Goal: Information Seeking & Learning: Compare options

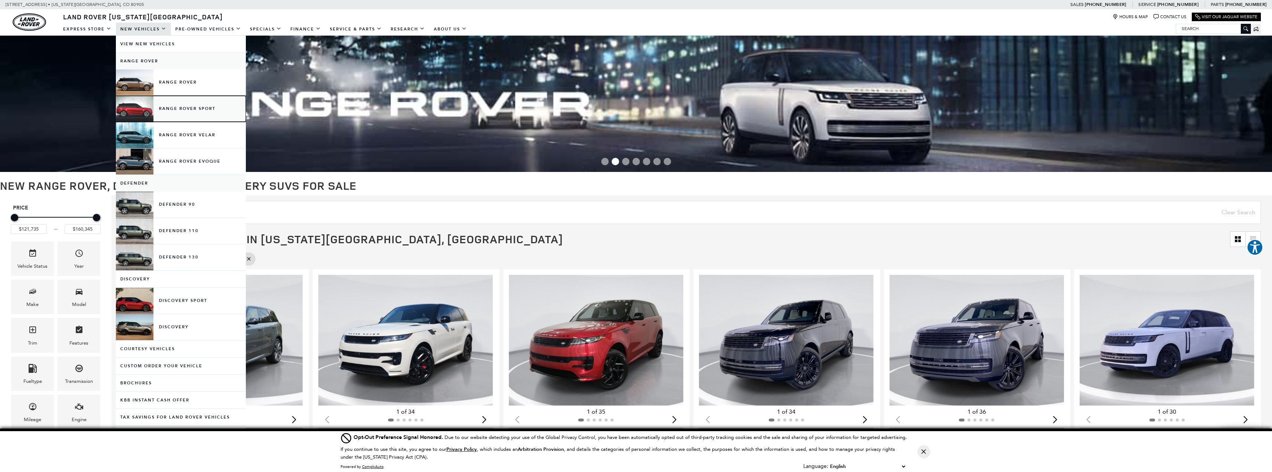
click at [149, 102] on link "Range Rover Sport" at bounding box center [181, 109] width 130 height 26
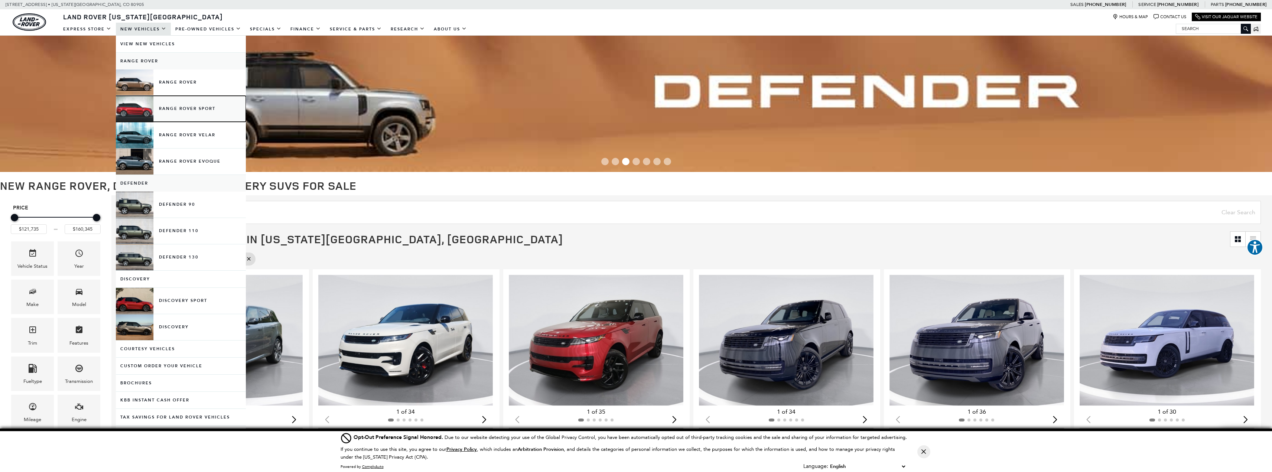
click at [185, 108] on link "Range Rover Sport" at bounding box center [181, 109] width 130 height 26
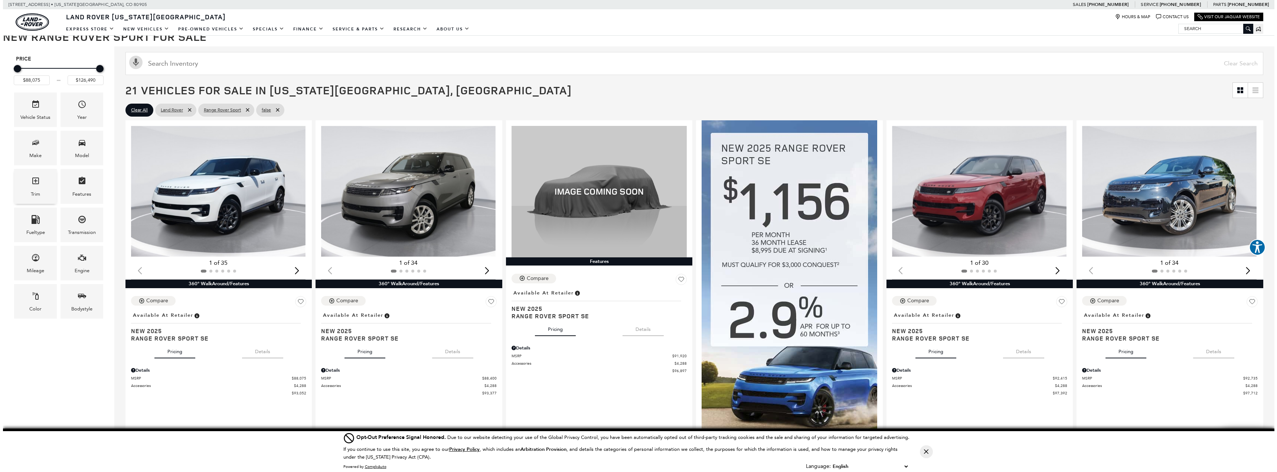
scroll to position [149, 0]
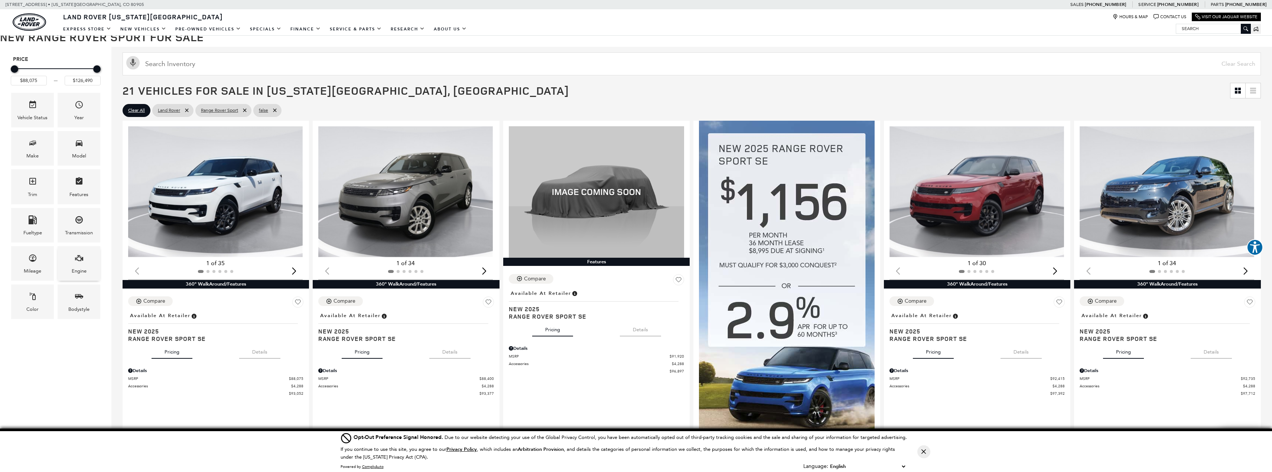
click at [74, 270] on div "Engine" at bounding box center [79, 271] width 15 height 8
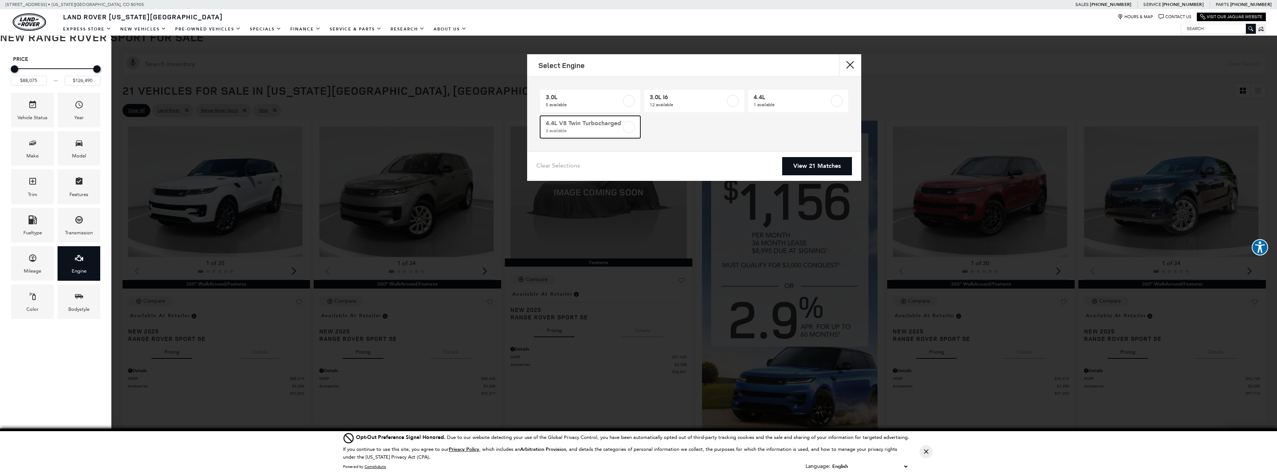
click at [631, 128] on label at bounding box center [629, 127] width 12 height 12
type input "$121,735"
checkbox input "true"
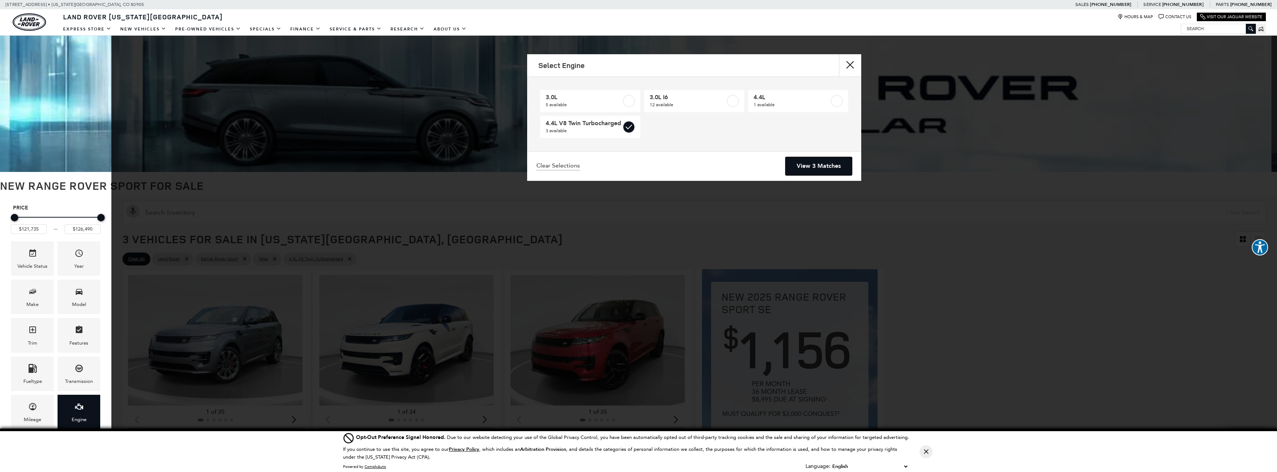
click at [828, 165] on link "View 3 Matches" at bounding box center [819, 166] width 66 height 18
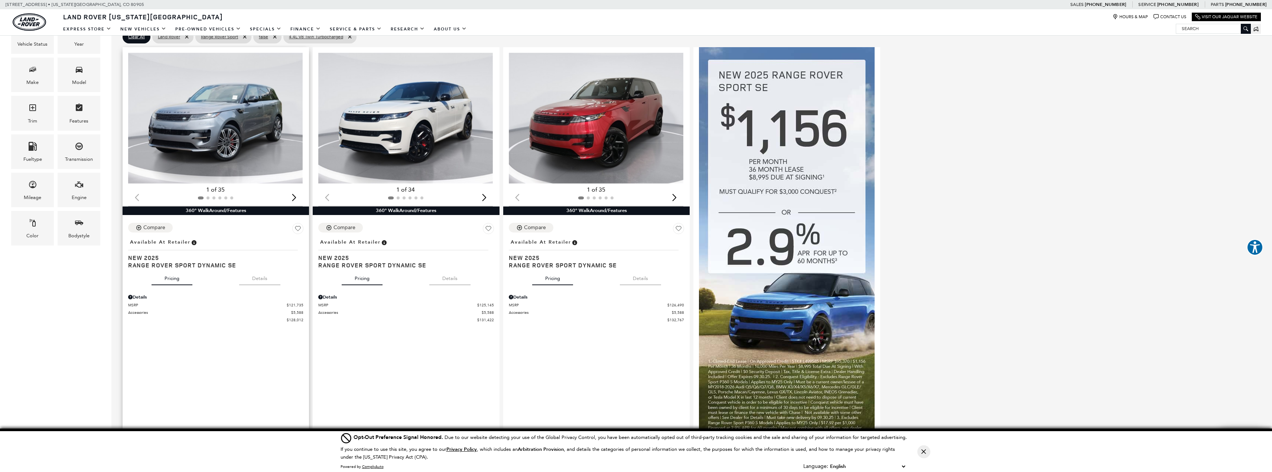
scroll to position [222, 0]
click at [230, 130] on img "1 / 2" at bounding box center [215, 117] width 175 height 131
click at [201, 120] on img "1 / 2" at bounding box center [215, 117] width 175 height 131
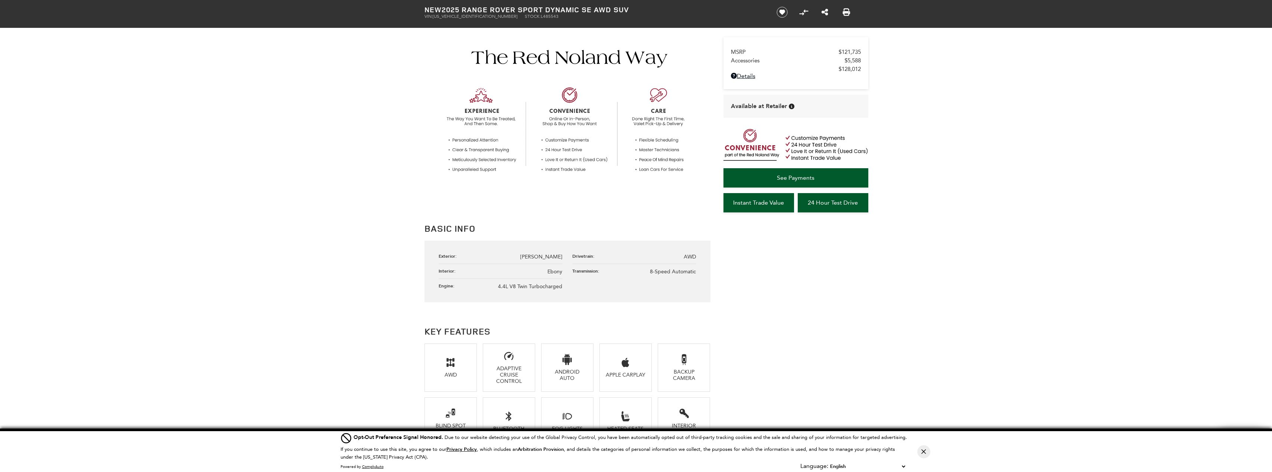
scroll to position [223, 0]
click at [745, 62] on span "Accessories" at bounding box center [788, 60] width 114 height 7
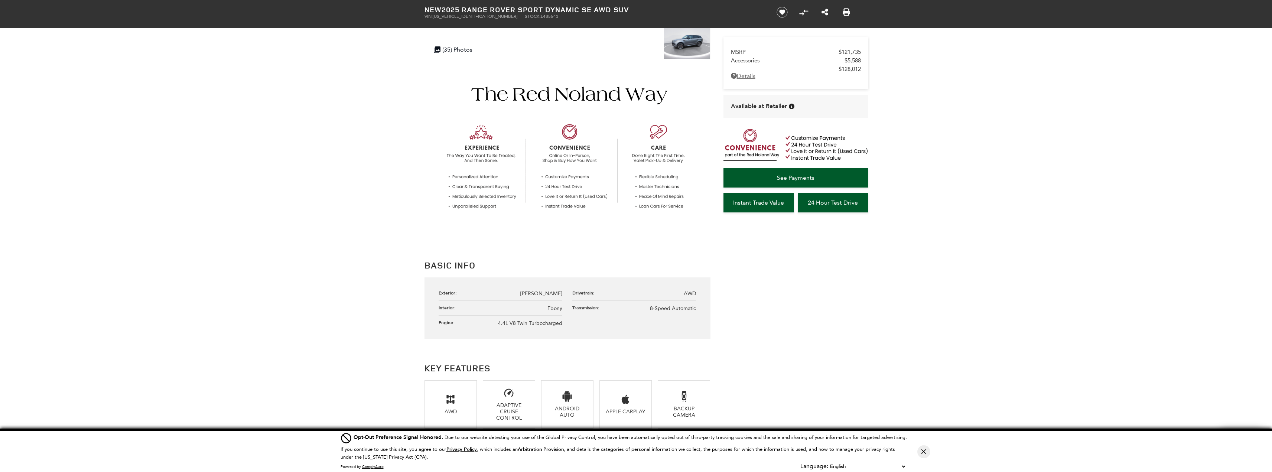
click at [744, 75] on link "Details" at bounding box center [796, 75] width 130 height 7
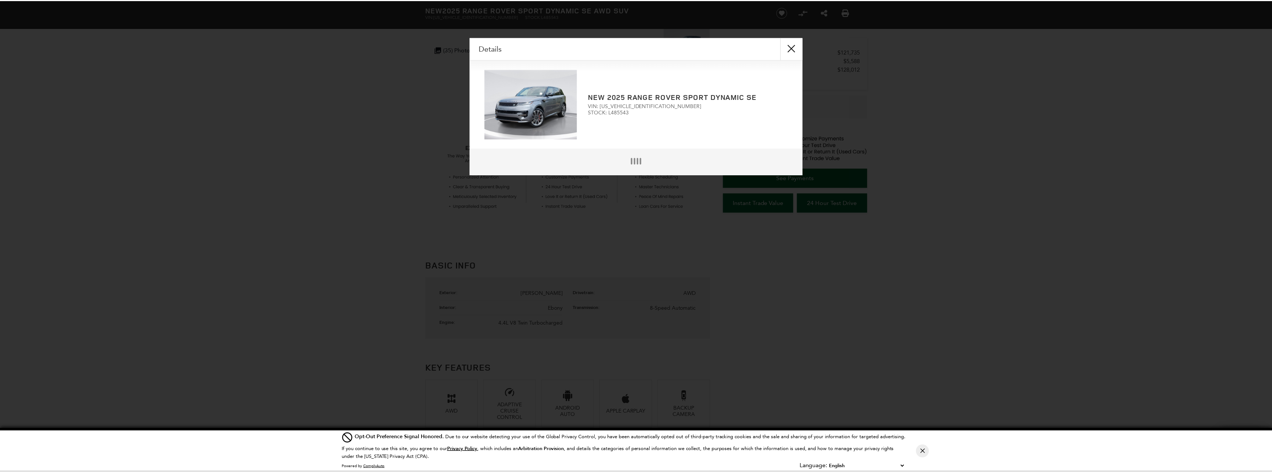
scroll to position [188, 0]
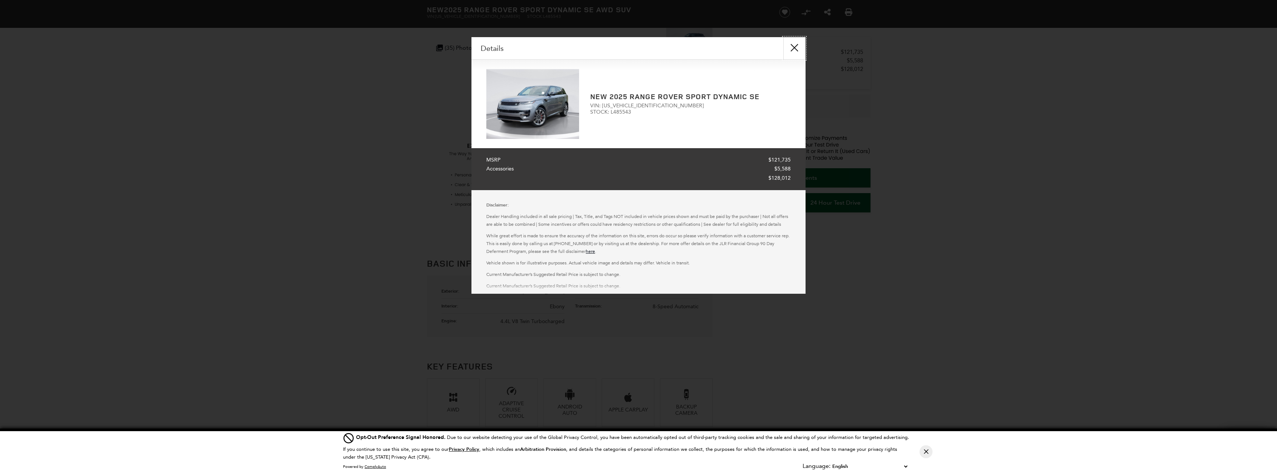
click at [796, 48] on button "close" at bounding box center [795, 48] width 22 height 22
